Goal: Find specific page/section: Find specific page/section

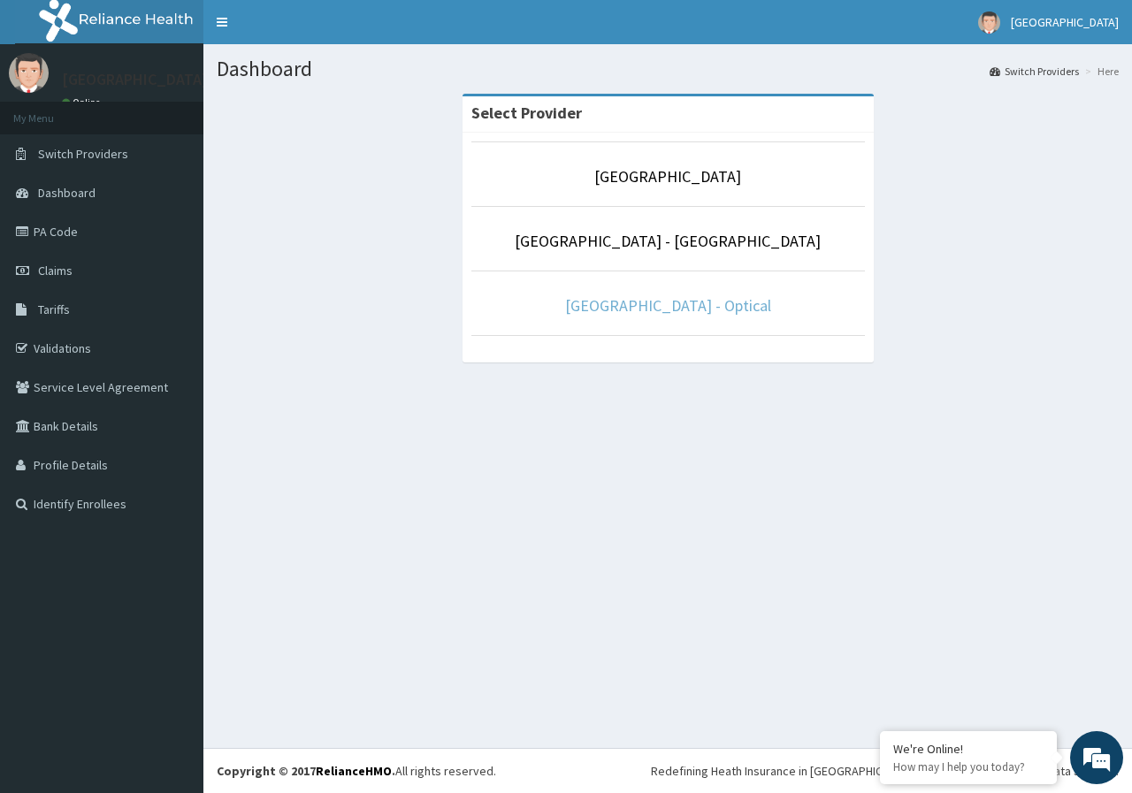
click at [700, 303] on link "[GEOGRAPHIC_DATA] - Optical" at bounding box center [668, 305] width 206 height 20
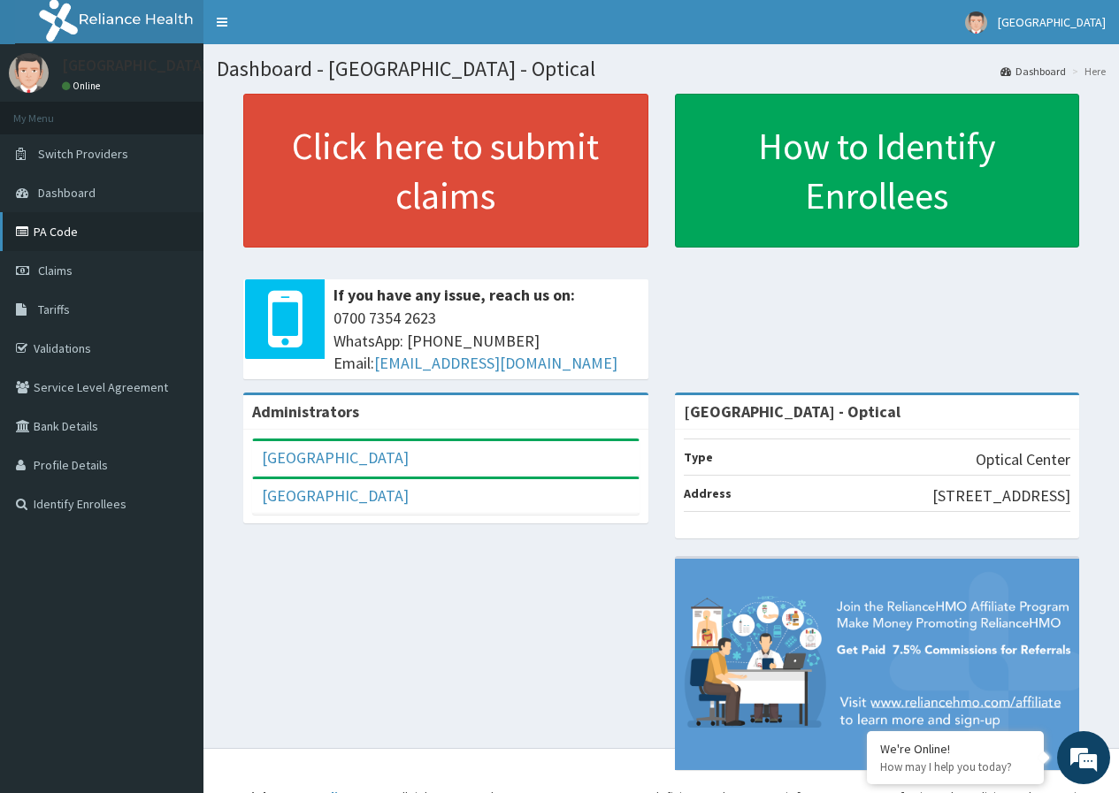
click at [117, 249] on link "PA Code" at bounding box center [101, 231] width 203 height 39
